Goal: Transaction & Acquisition: Subscribe to service/newsletter

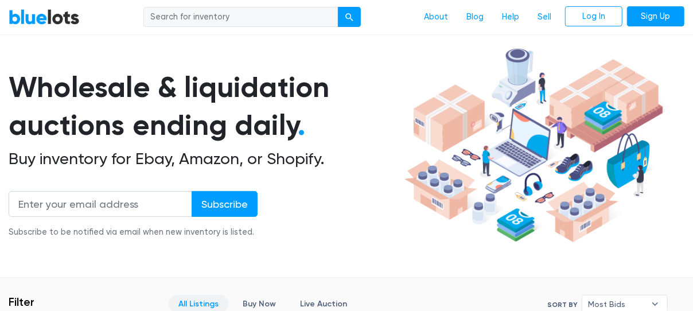
scroll to position [115, 0]
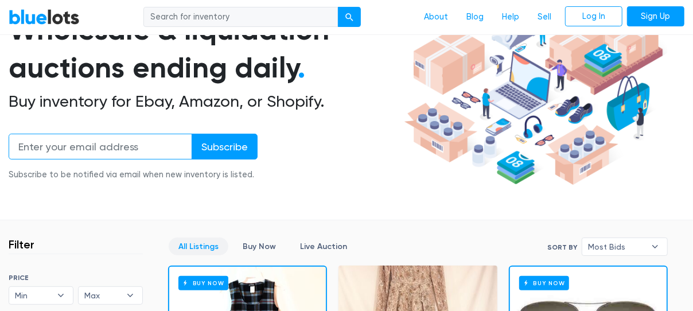
click at [155, 147] on input "email" at bounding box center [101, 147] width 184 height 26
type input "ashmak555@gmail.com"
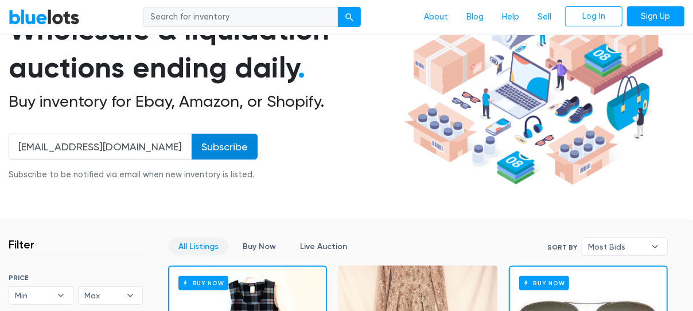
click at [219, 143] on input "Subscribe" at bounding box center [225, 147] width 66 height 26
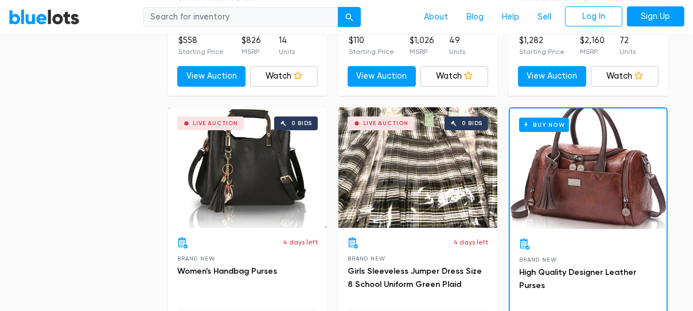
scroll to position [4380, 0]
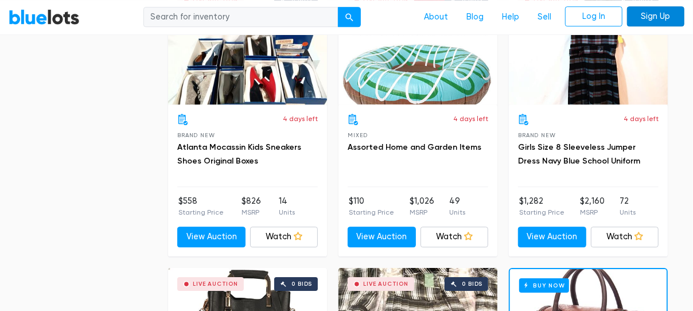
click at [646, 18] on link "Sign Up" at bounding box center [655, 16] width 57 height 21
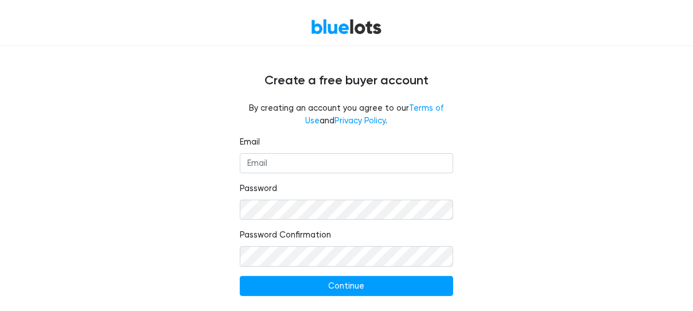
scroll to position [52, 0]
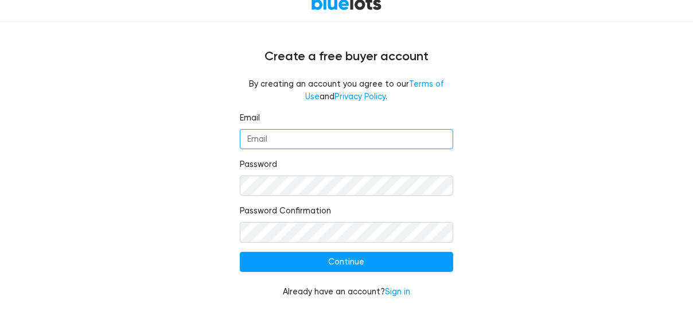
click at [300, 131] on input "Email" at bounding box center [347, 139] width 214 height 21
type input "ashmak555@gmail.com"
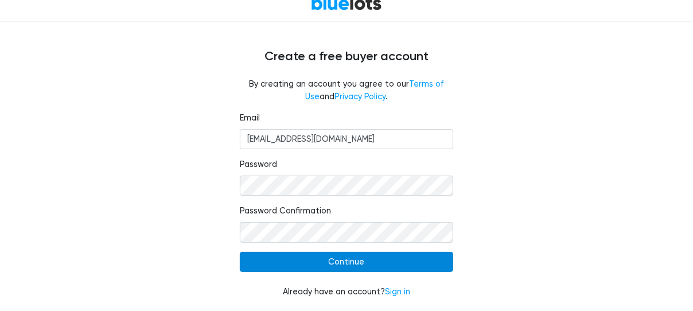
click at [331, 263] on input "Continue" at bounding box center [347, 262] width 214 height 21
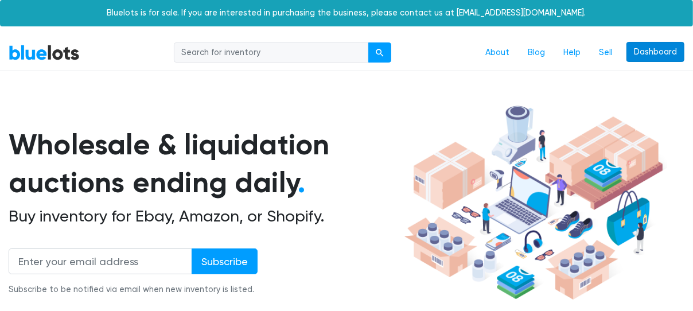
click at [669, 53] on link "Dashboard" at bounding box center [655, 52] width 58 height 21
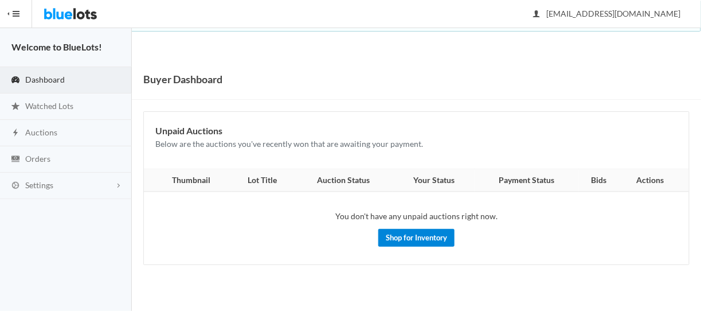
click at [415, 233] on link "Shop for Inventory" at bounding box center [416, 238] width 76 height 18
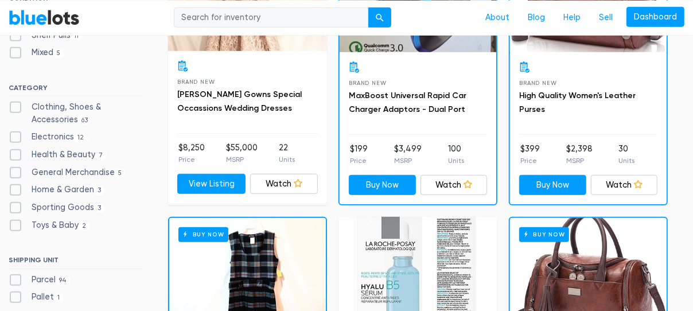
scroll to position [459, 0]
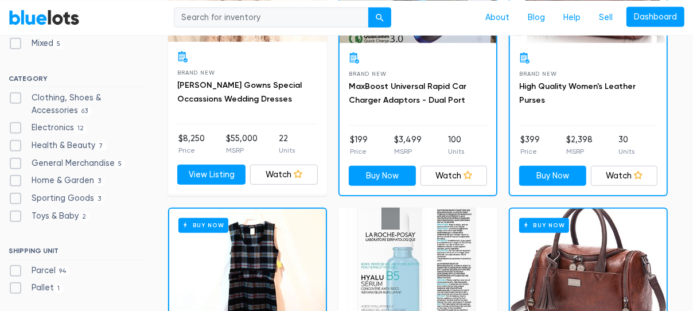
click at [41, 125] on label "Electronics 12" at bounding box center [48, 128] width 79 height 13
click at [16, 125] on input "Electronics 12" at bounding box center [12, 125] width 7 height 7
checkbox input "true"
